Goal: Transaction & Acquisition: Download file/media

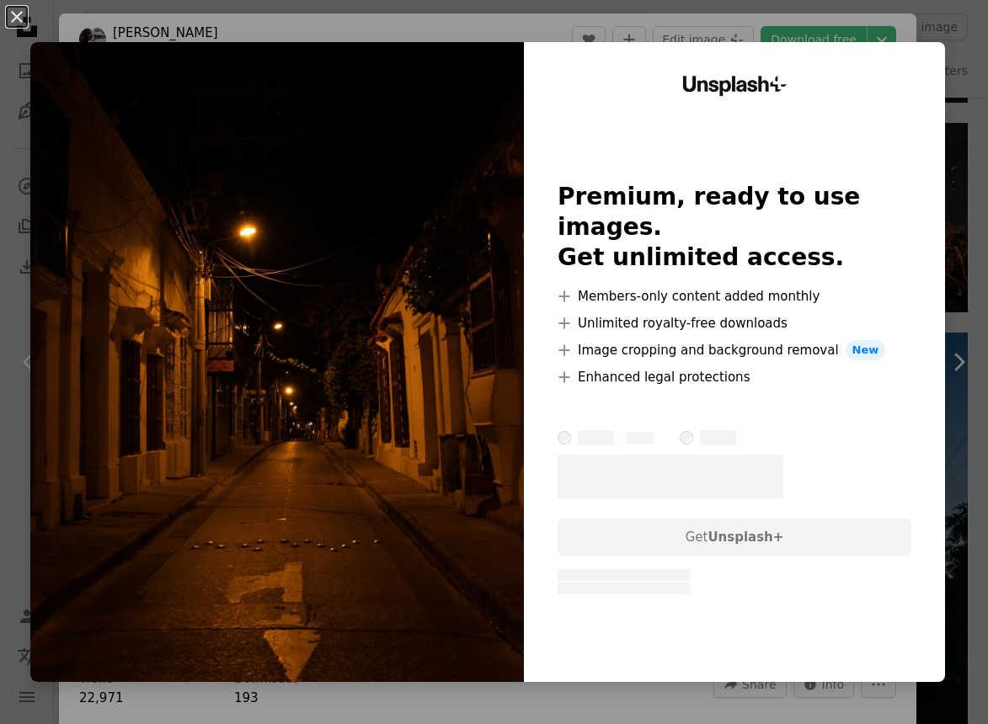
scroll to position [11, 0]
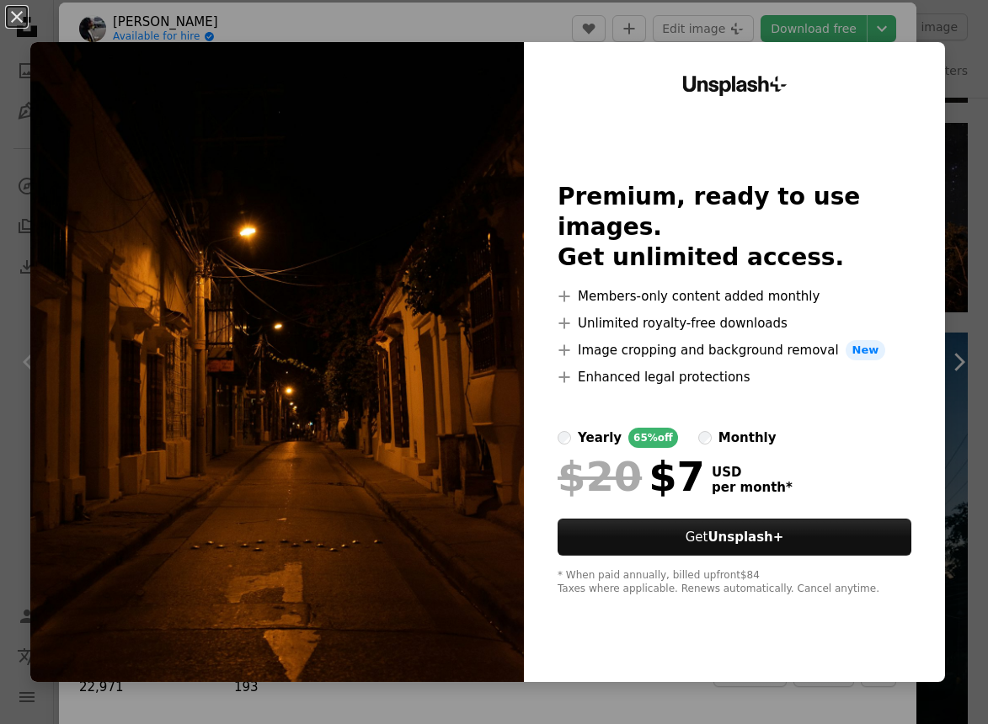
click at [461, 31] on div "An X shape Unsplash+ Premium, ready to use images. Get unlimited access. A plus…" at bounding box center [494, 362] width 988 height 724
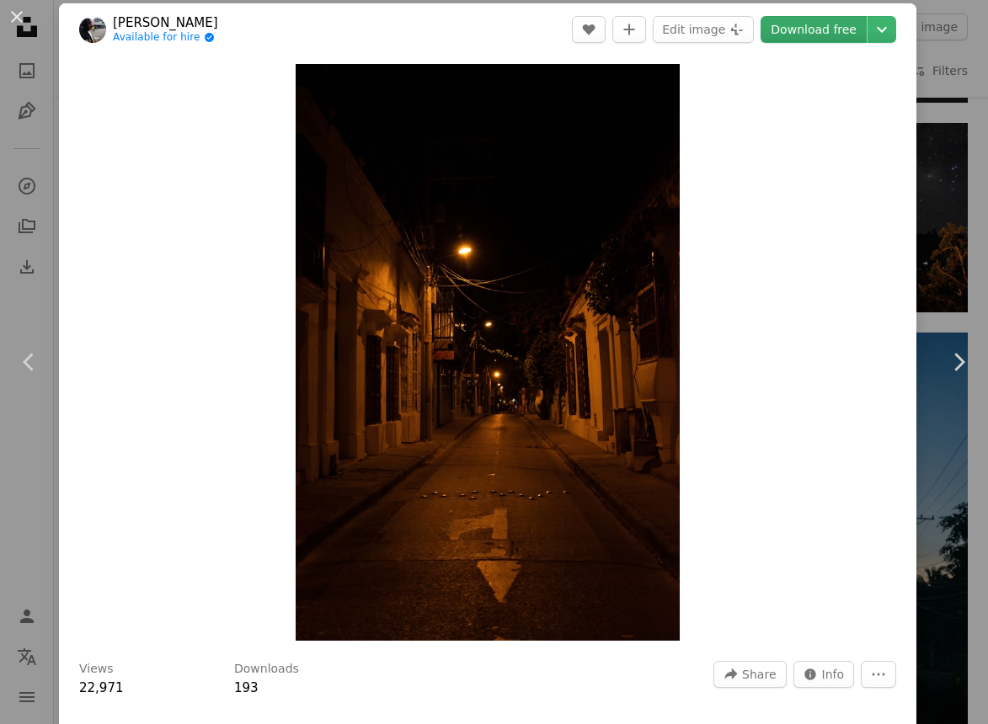
click at [853, 32] on link "Download free" at bounding box center [813, 29] width 106 height 27
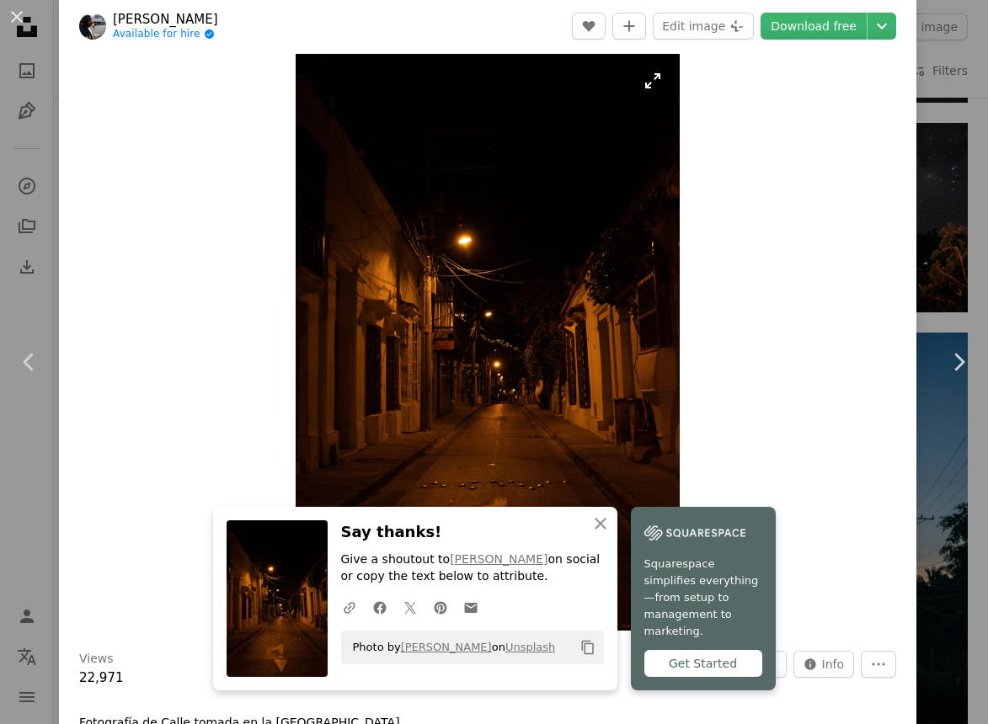
scroll to position [23, 0]
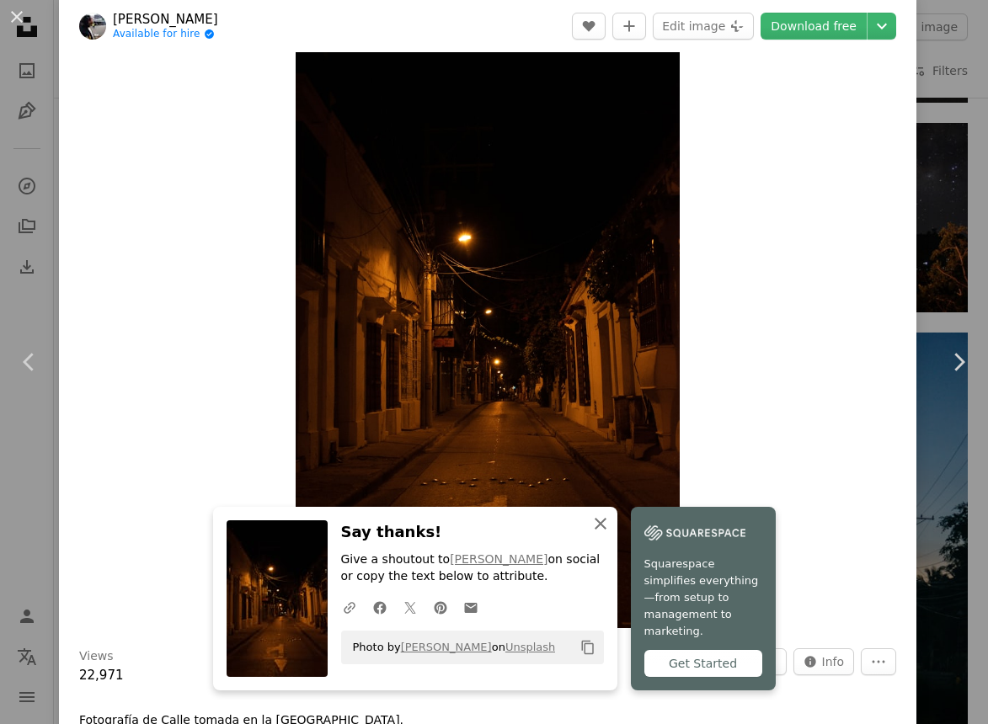
click at [597, 530] on icon "button" at bounding box center [600, 524] width 12 height 12
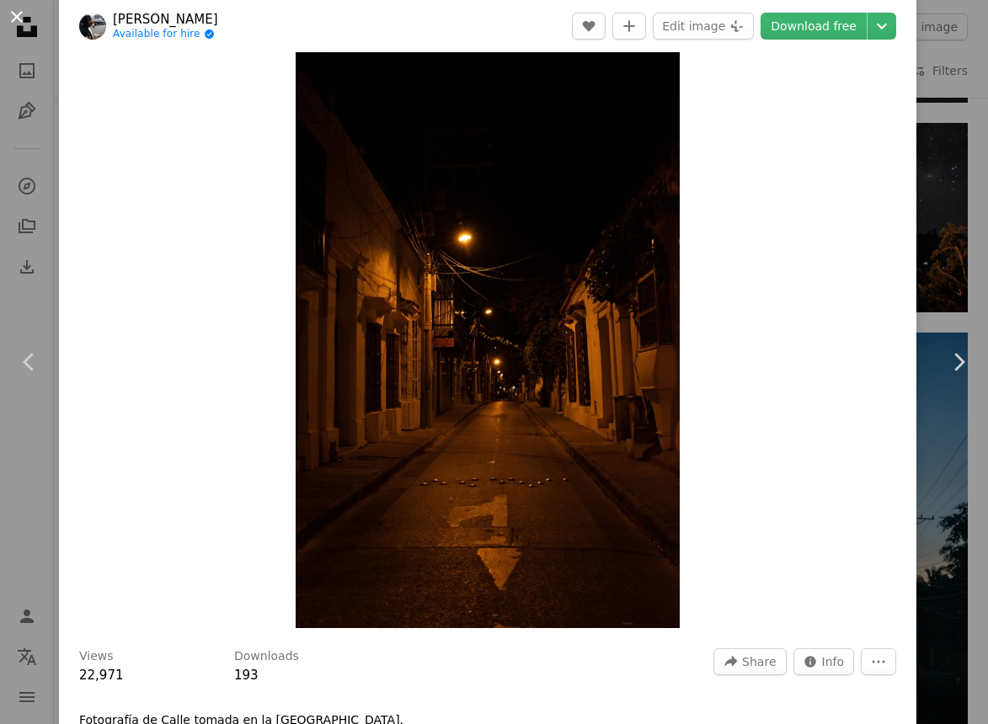
click at [16, 21] on button "An X shape" at bounding box center [17, 17] width 20 height 20
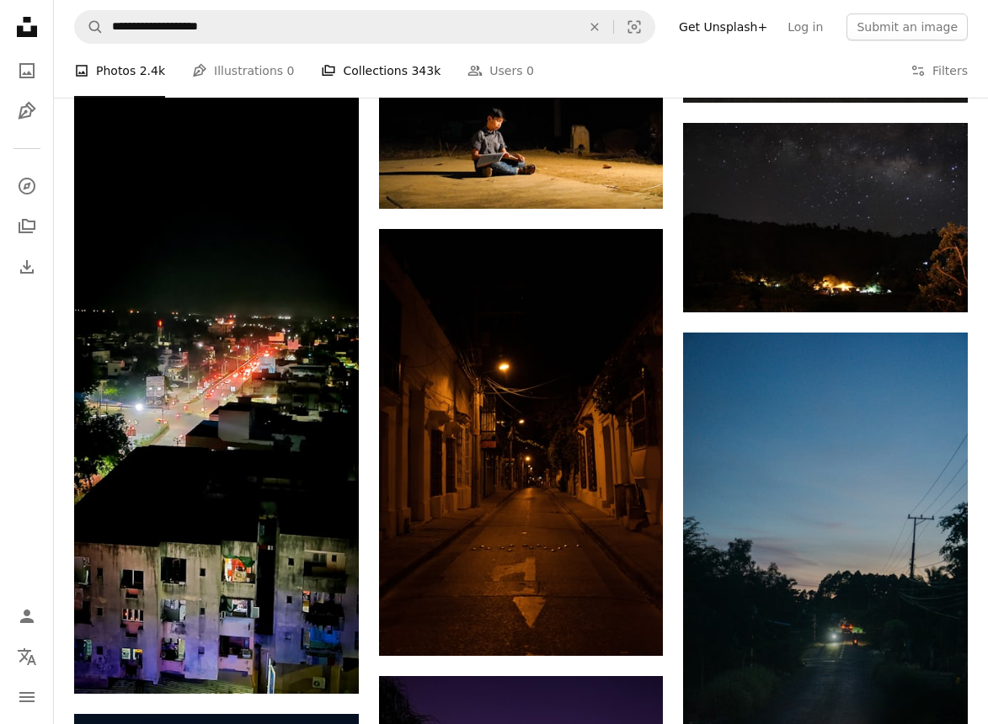
scroll to position [3952, 0]
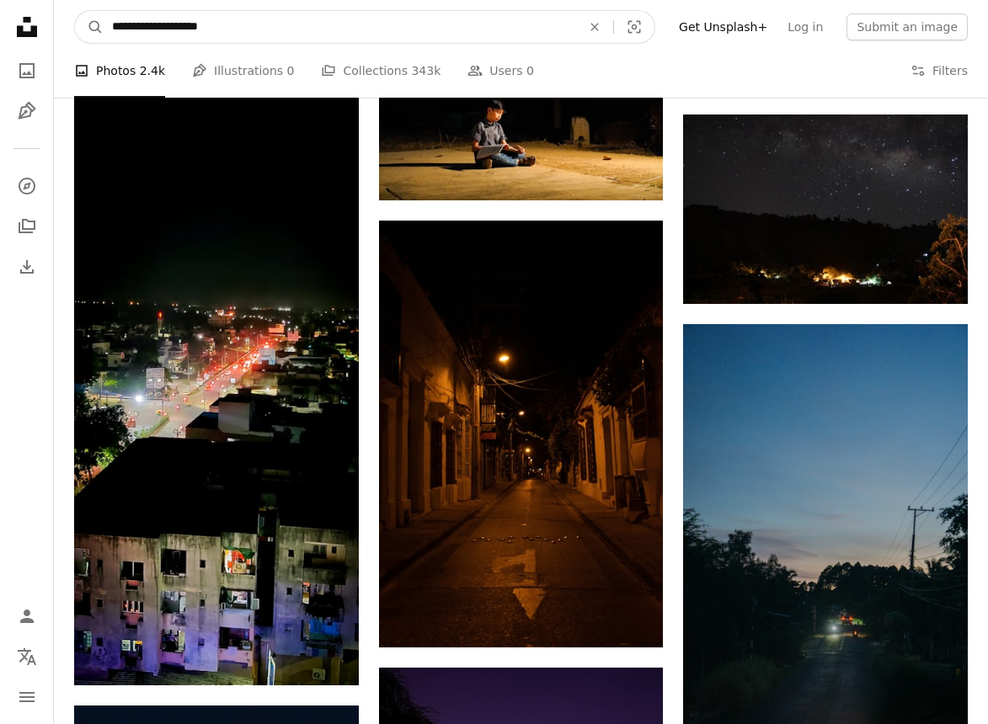
click at [310, 24] on input "**********" at bounding box center [340, 27] width 472 height 32
type input "**********"
click at [89, 27] on button "A magnifying glass" at bounding box center [89, 27] width 29 height 32
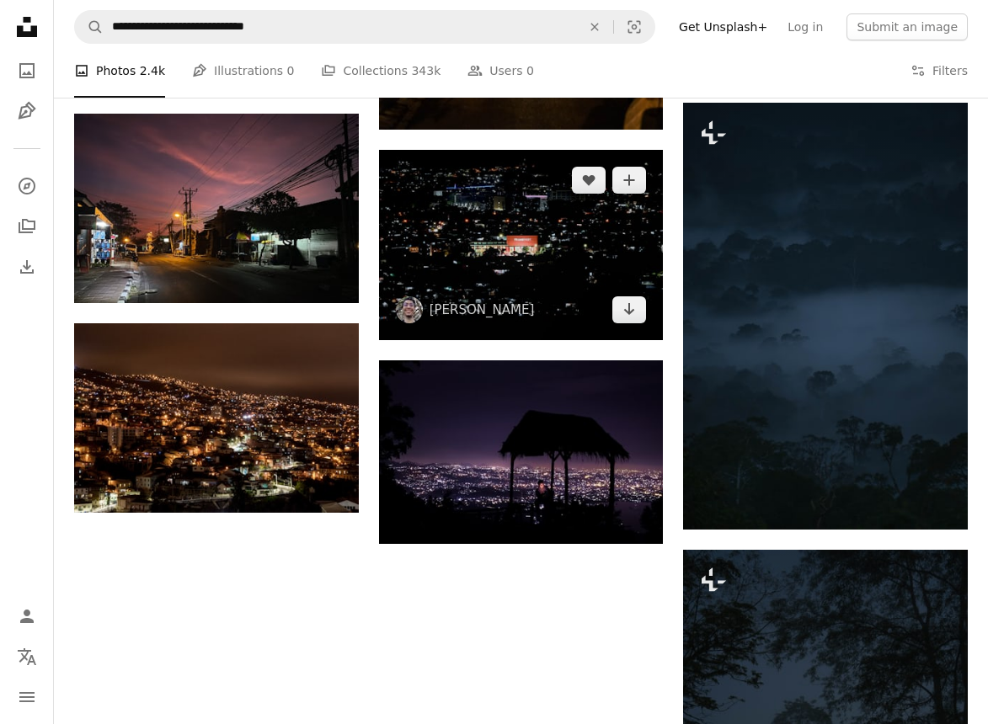
scroll to position [1457, 0]
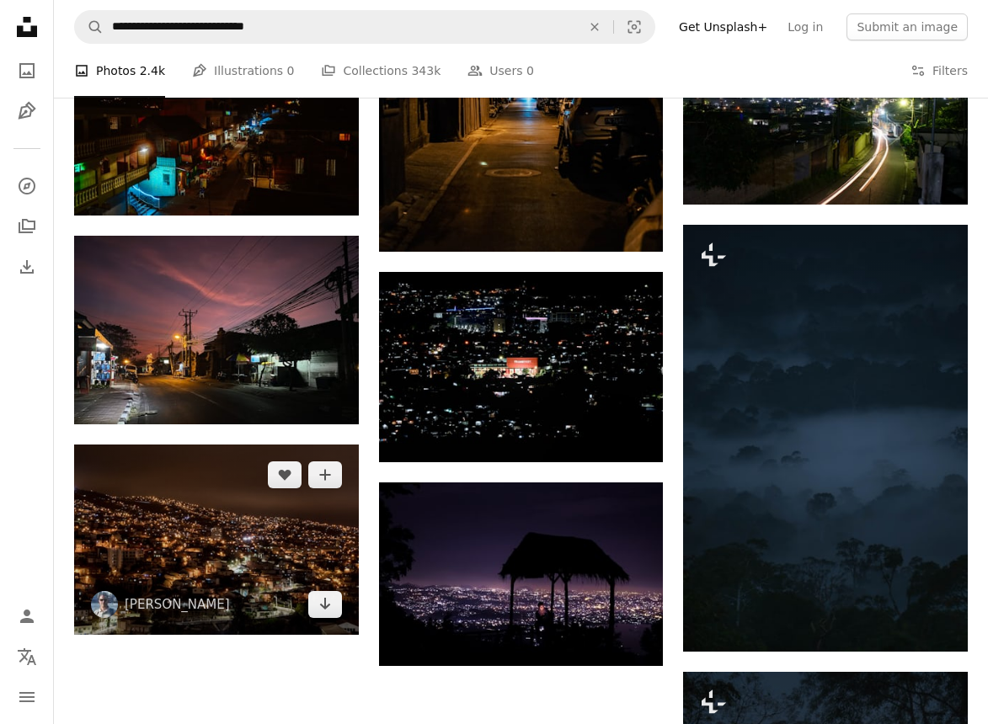
click at [290, 528] on img at bounding box center [216, 539] width 285 height 189
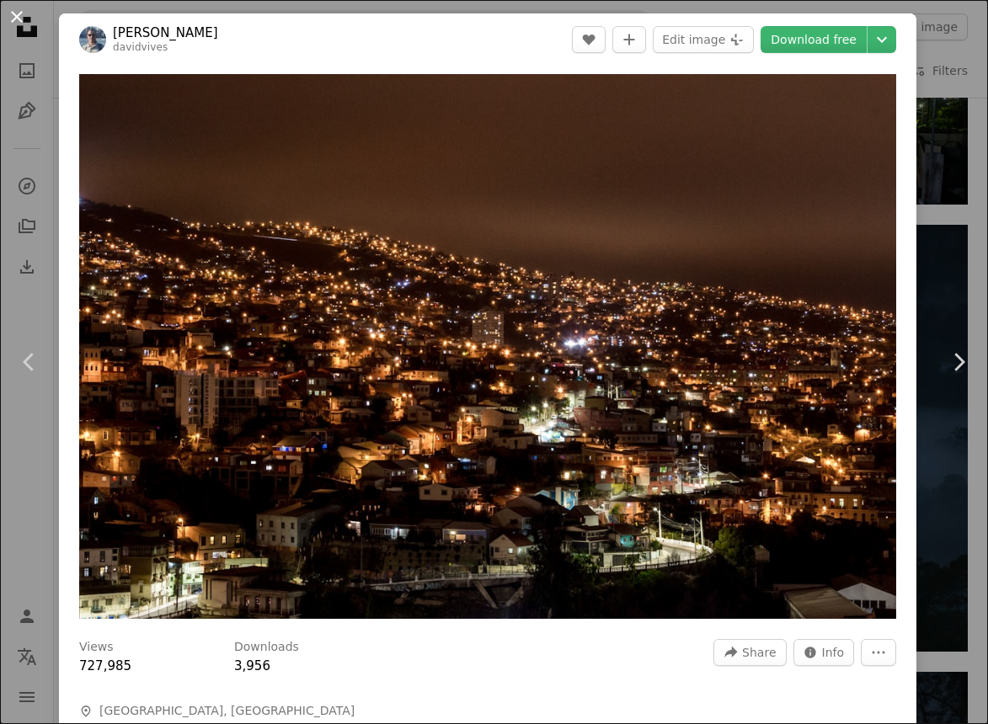
click at [14, 17] on button "An X shape" at bounding box center [17, 17] width 20 height 20
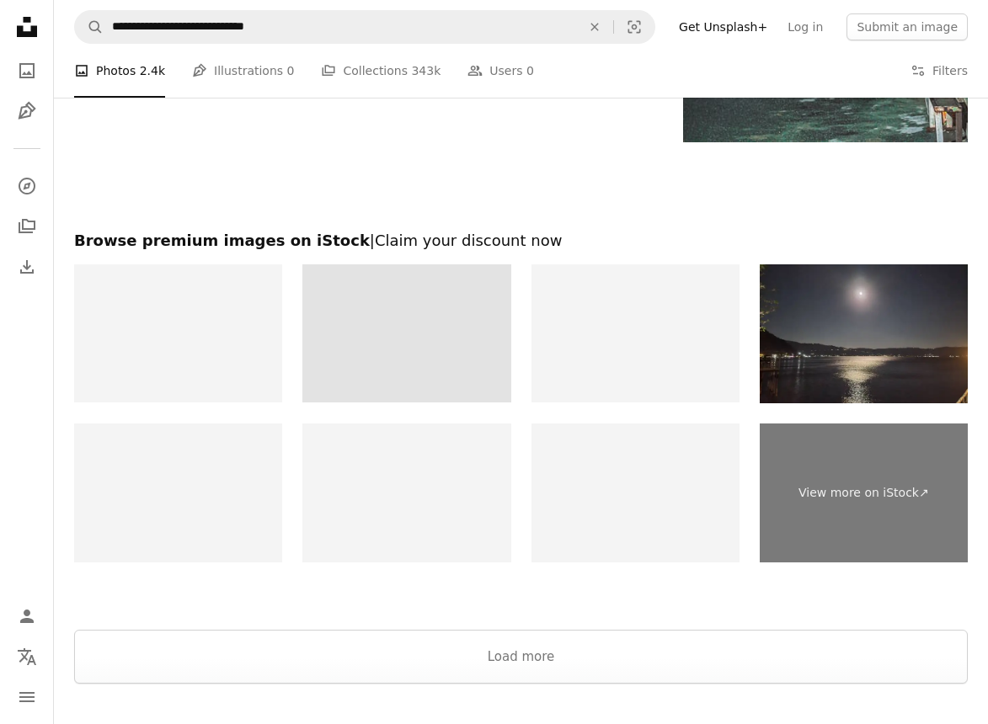
scroll to position [4484, 0]
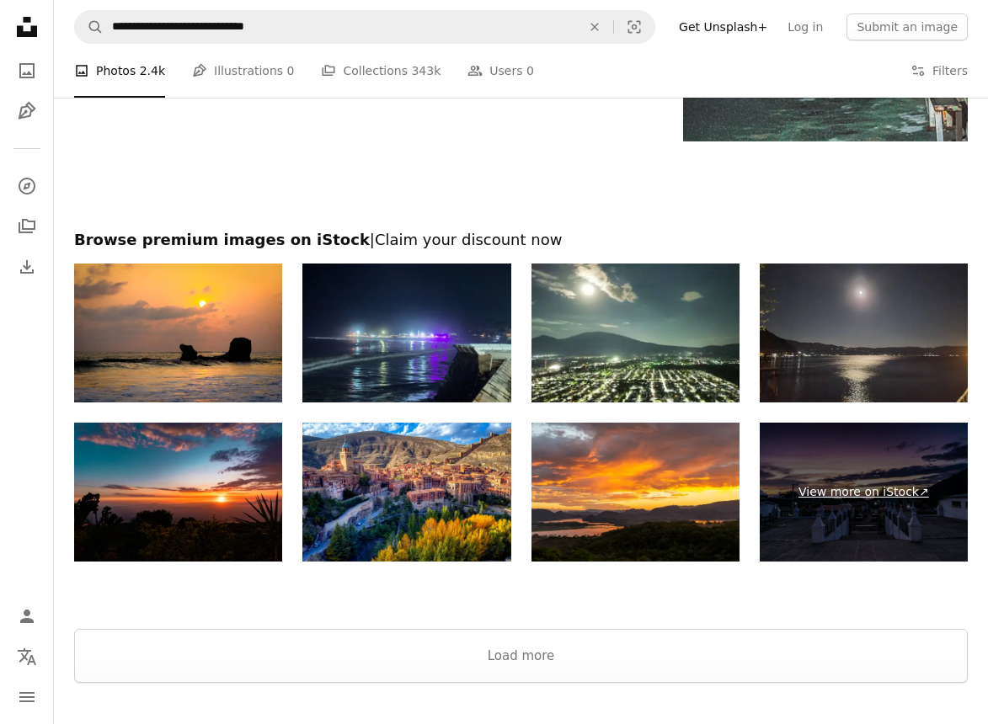
click at [878, 472] on link "View more on iStock ↗" at bounding box center [863, 492] width 208 height 139
